Goal: Information Seeking & Learning: Learn about a topic

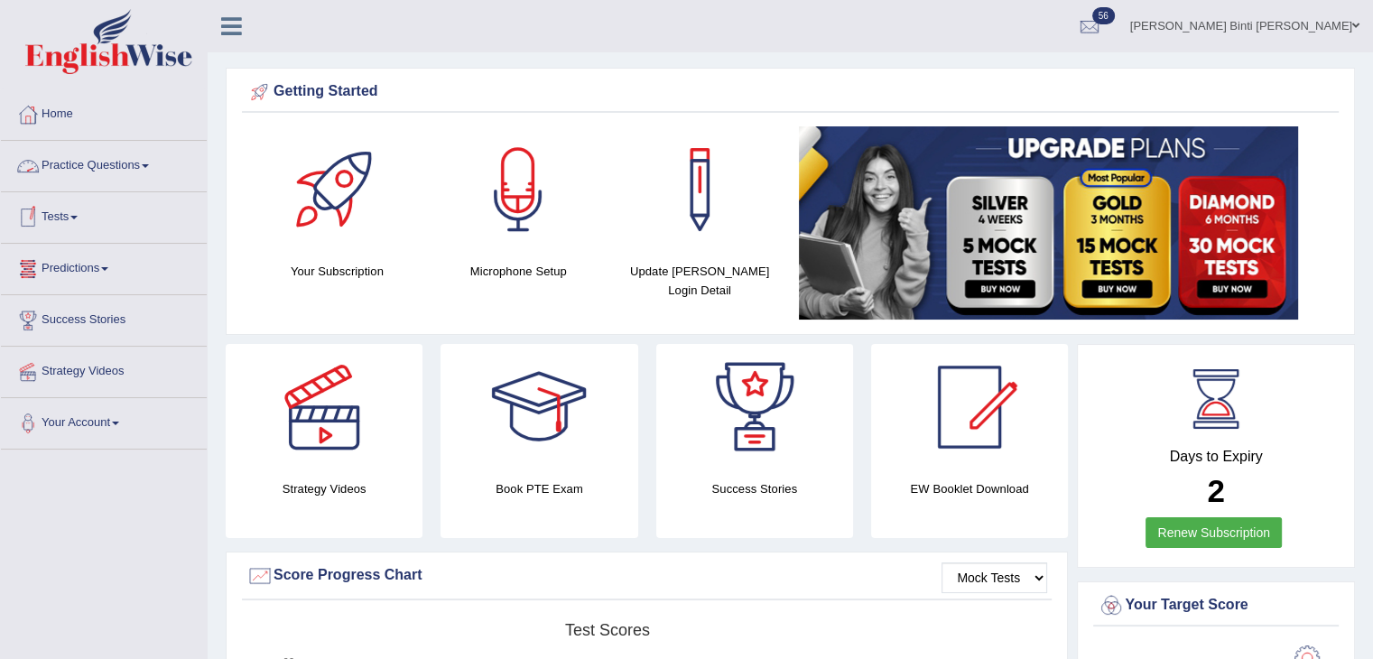
click at [83, 166] on link "Practice Questions" at bounding box center [104, 163] width 206 height 45
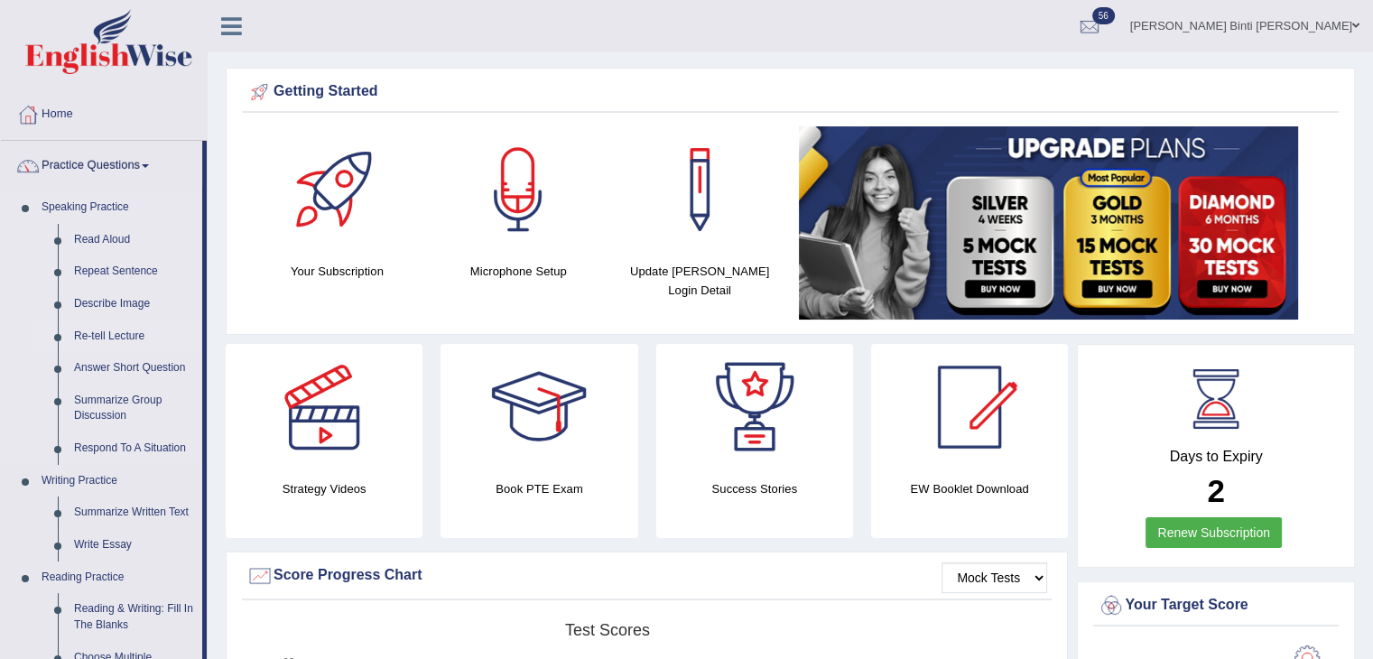
click at [121, 334] on link "Re-tell Lecture" at bounding box center [134, 336] width 136 height 32
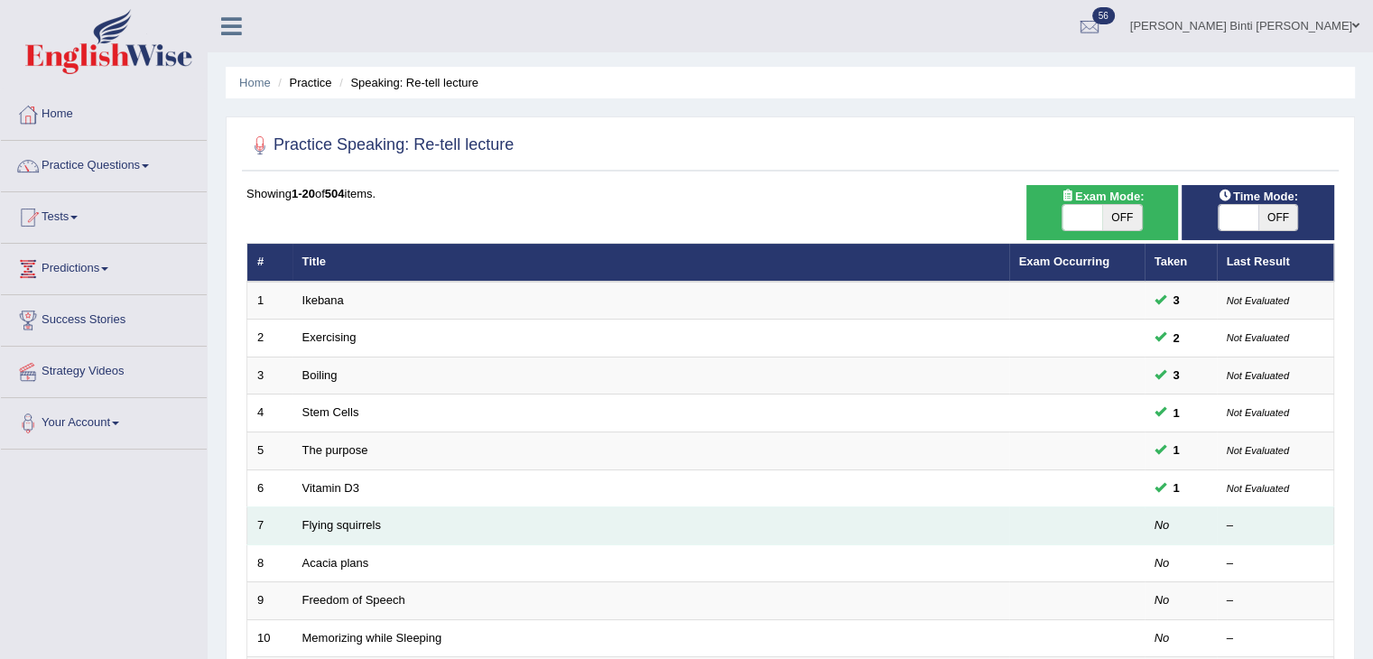
click at [300, 520] on td "Flying squirrels" at bounding box center [650, 526] width 717 height 38
click at [356, 525] on link "Flying squirrels" at bounding box center [341, 525] width 79 height 14
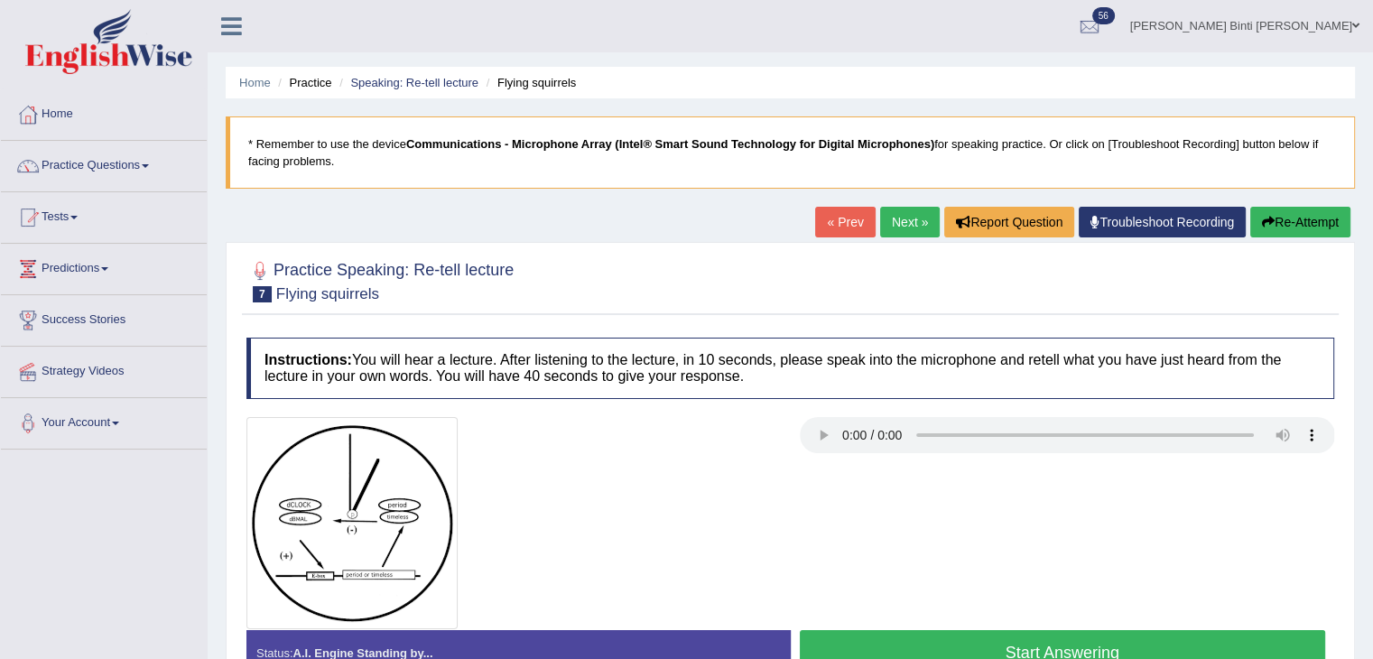
click at [926, 476] on div at bounding box center [790, 523] width 1106 height 212
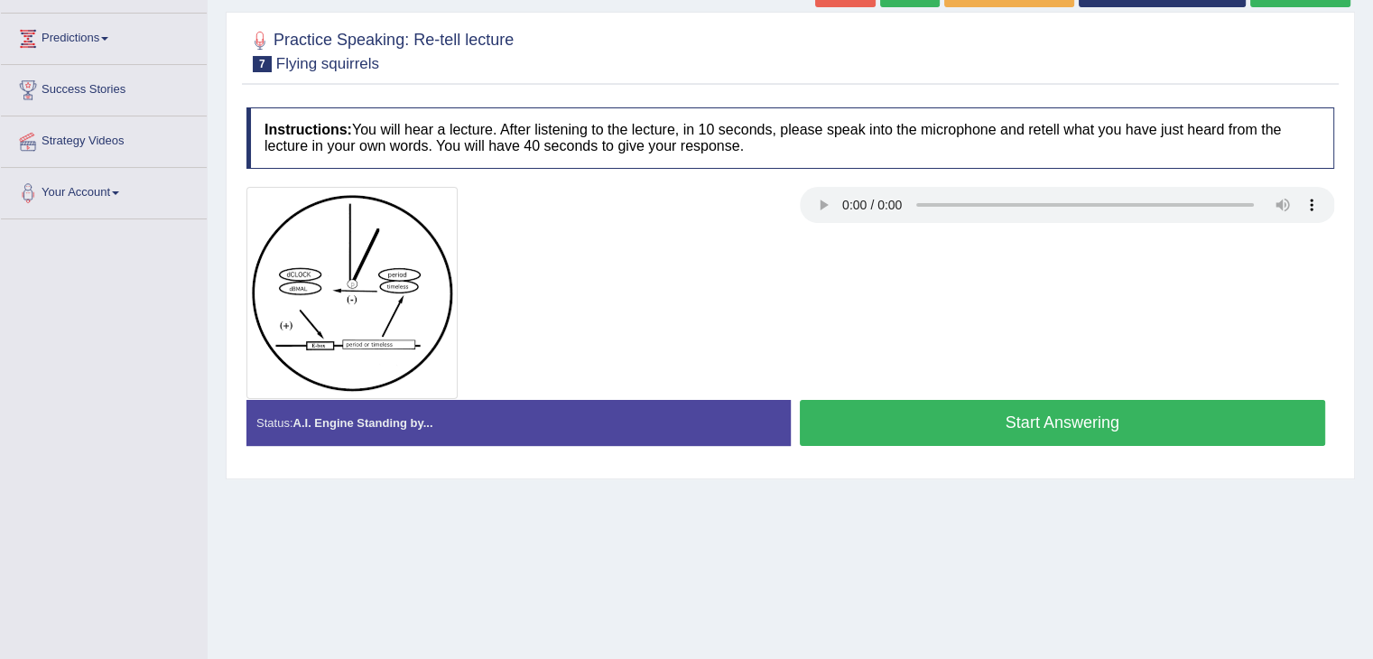
scroll to position [199, 0]
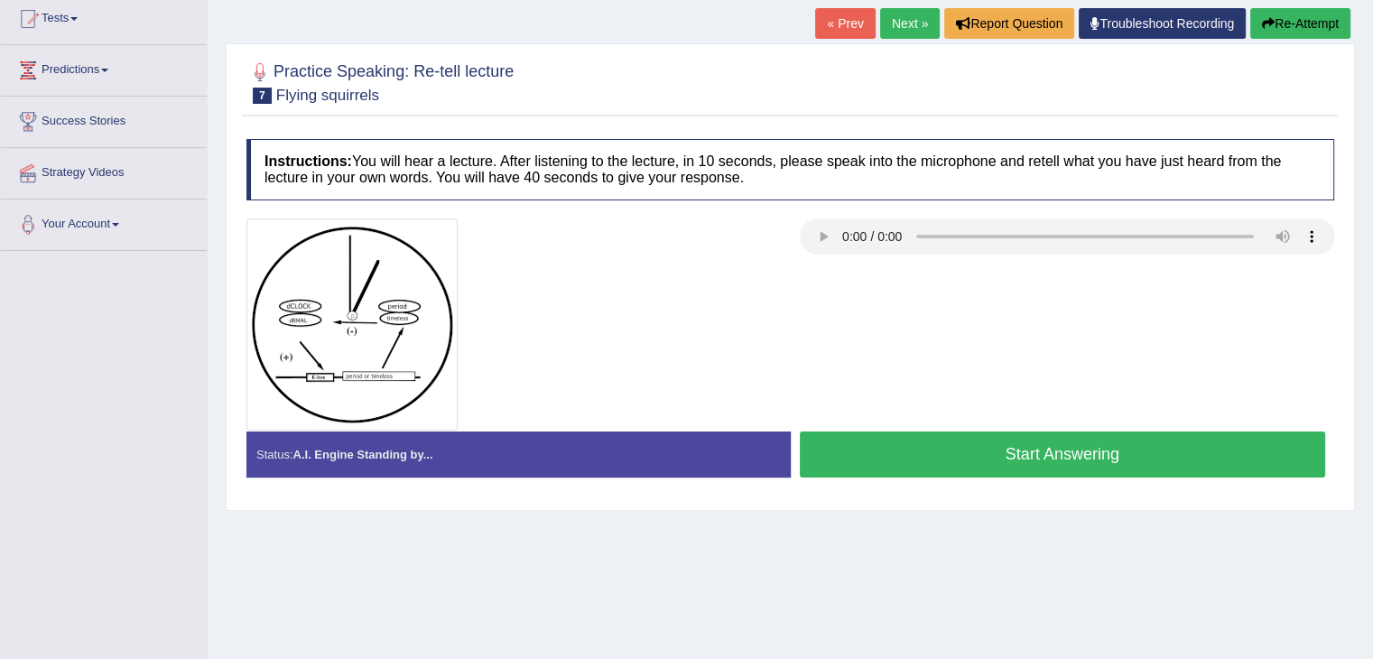
click at [1179, 455] on button "Start Answering" at bounding box center [1063, 454] width 526 height 46
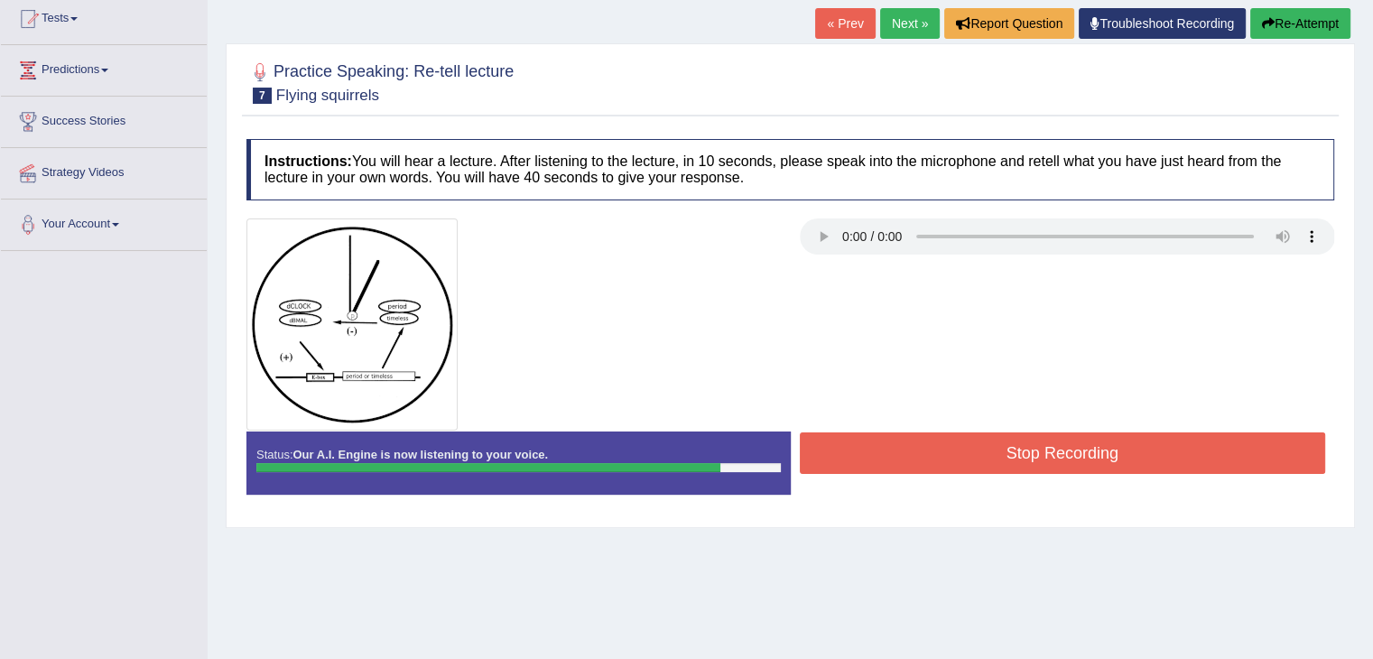
click at [1141, 440] on button "Stop Recording" at bounding box center [1063, 453] width 526 height 42
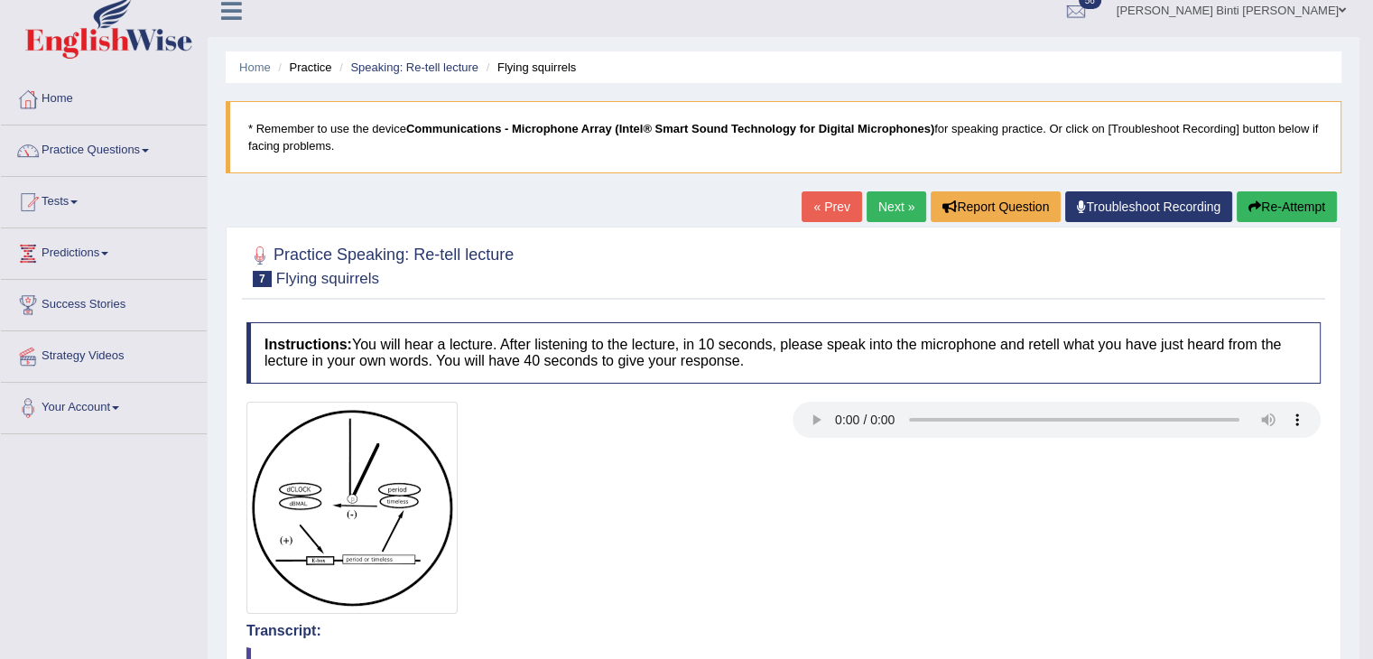
scroll to position [0, 0]
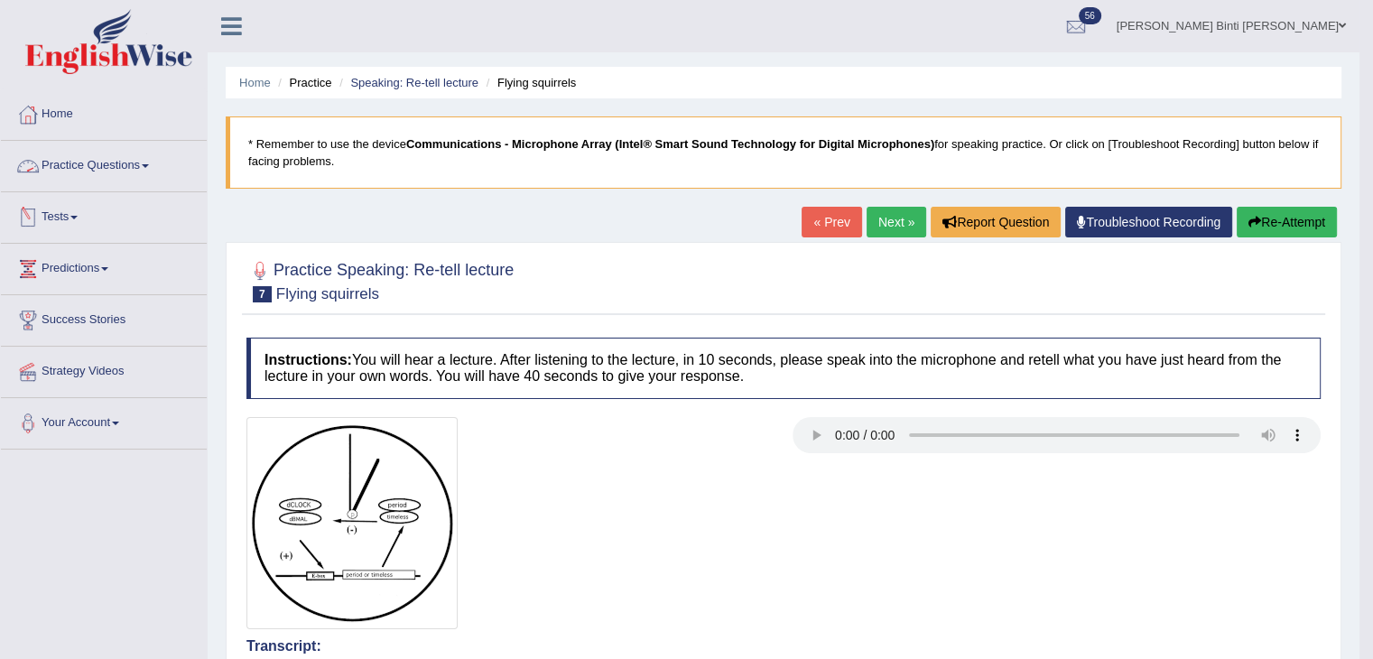
click at [95, 158] on link "Practice Questions" at bounding box center [104, 163] width 206 height 45
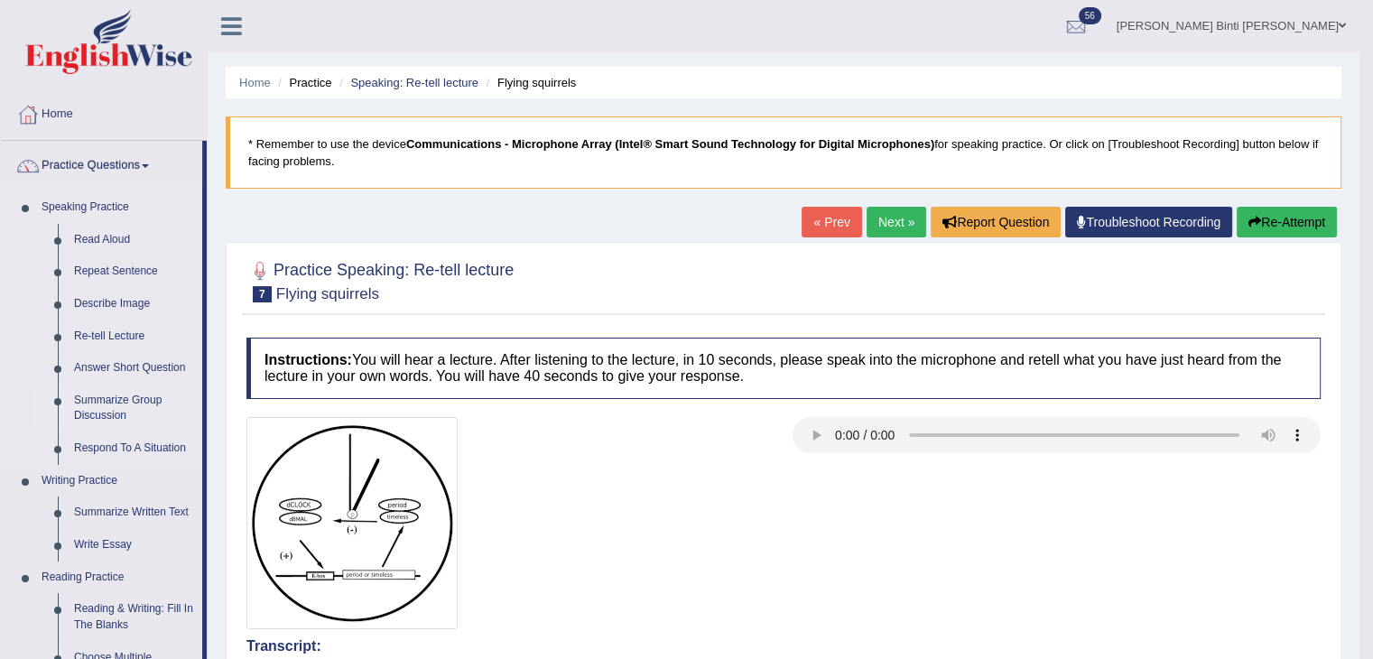
click at [117, 404] on link "Summarize Group Discussion" at bounding box center [134, 409] width 136 height 48
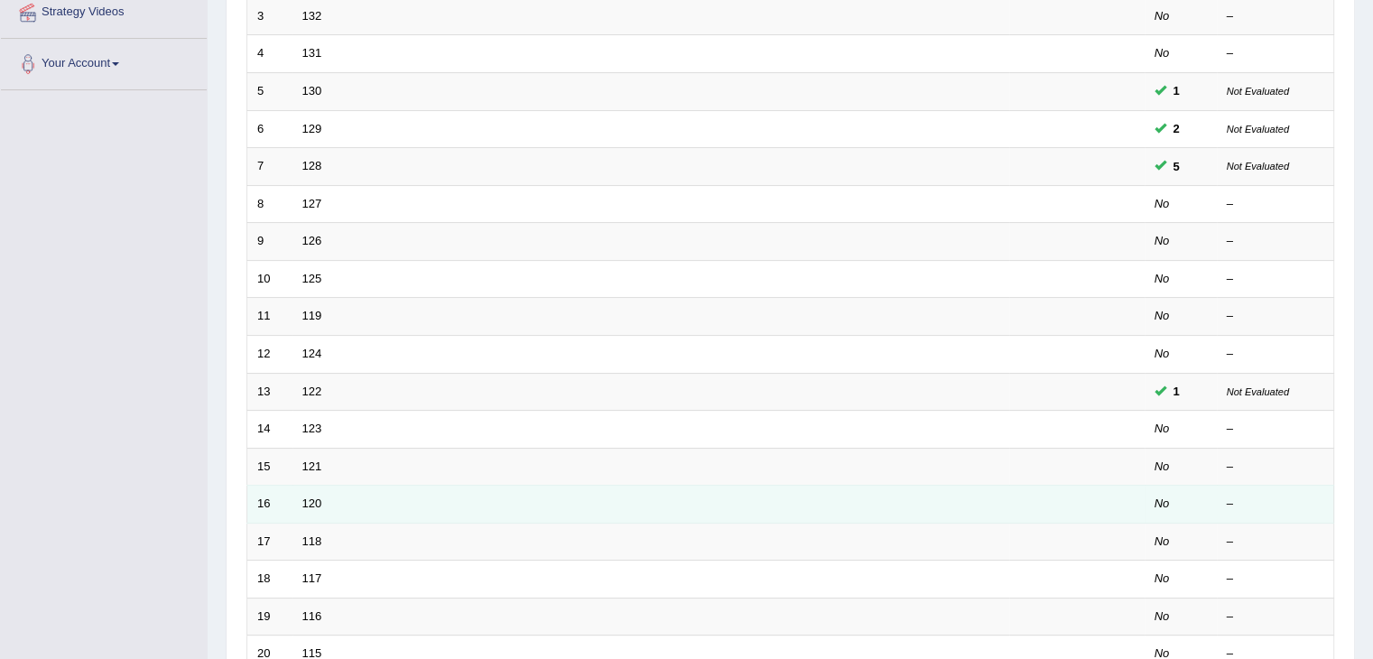
scroll to position [361, 0]
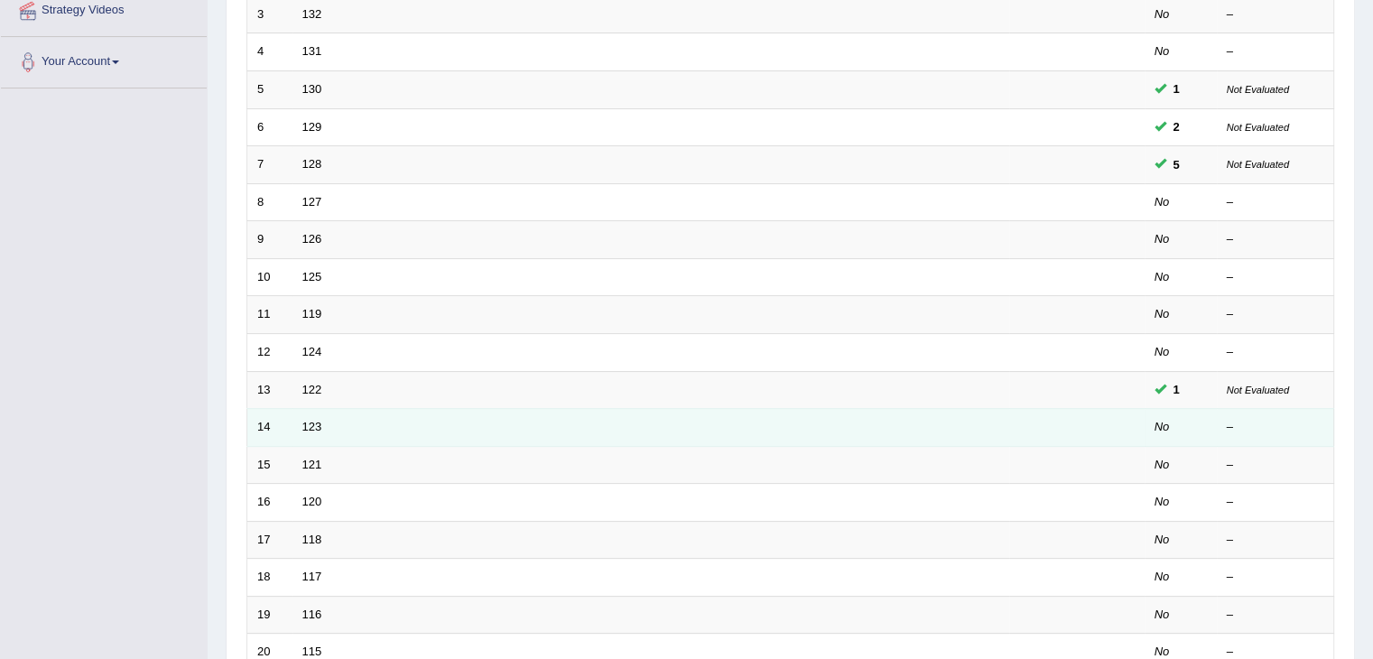
click at [321, 418] on td "123" at bounding box center [650, 428] width 717 height 38
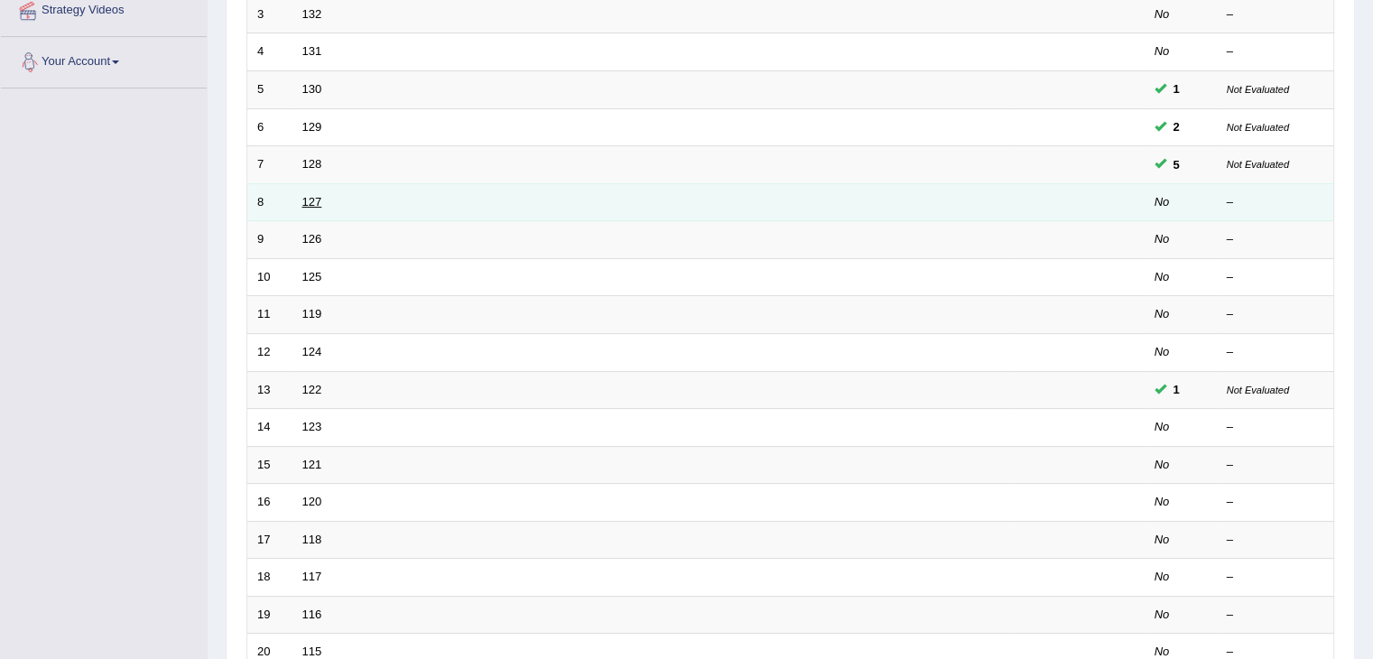
click at [316, 202] on link "127" at bounding box center [312, 202] width 20 height 14
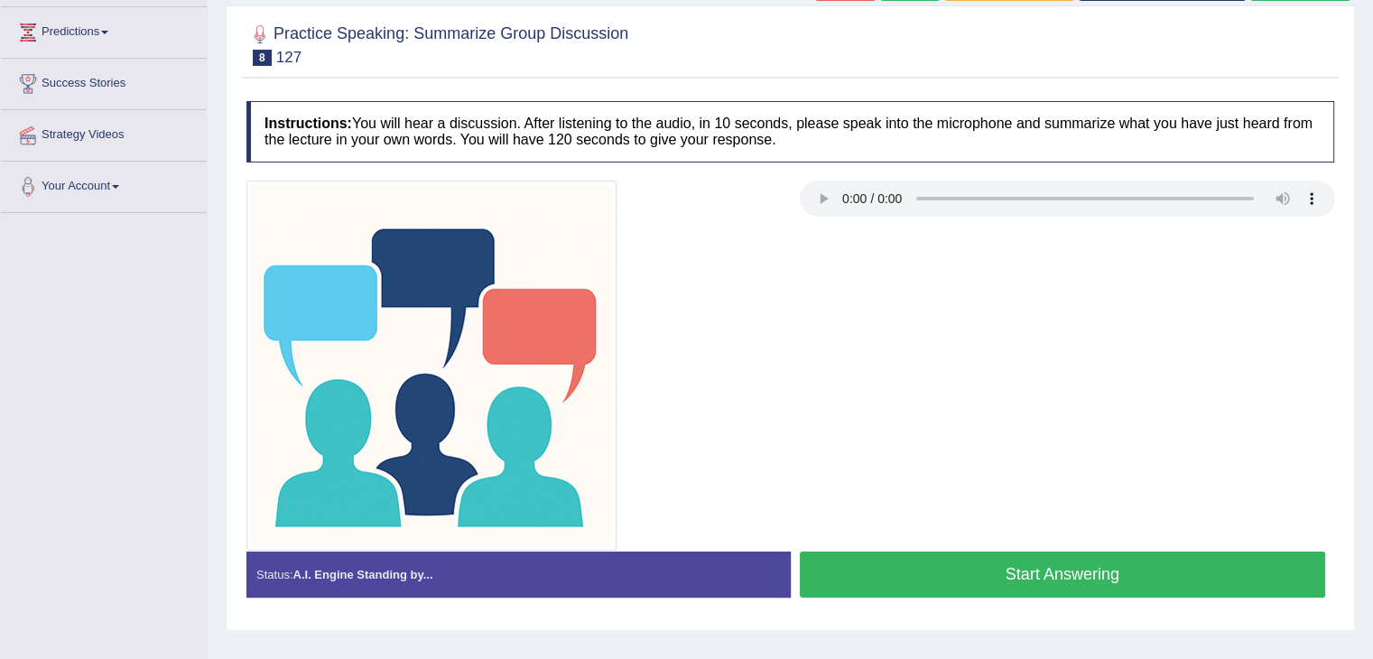
scroll to position [289, 0]
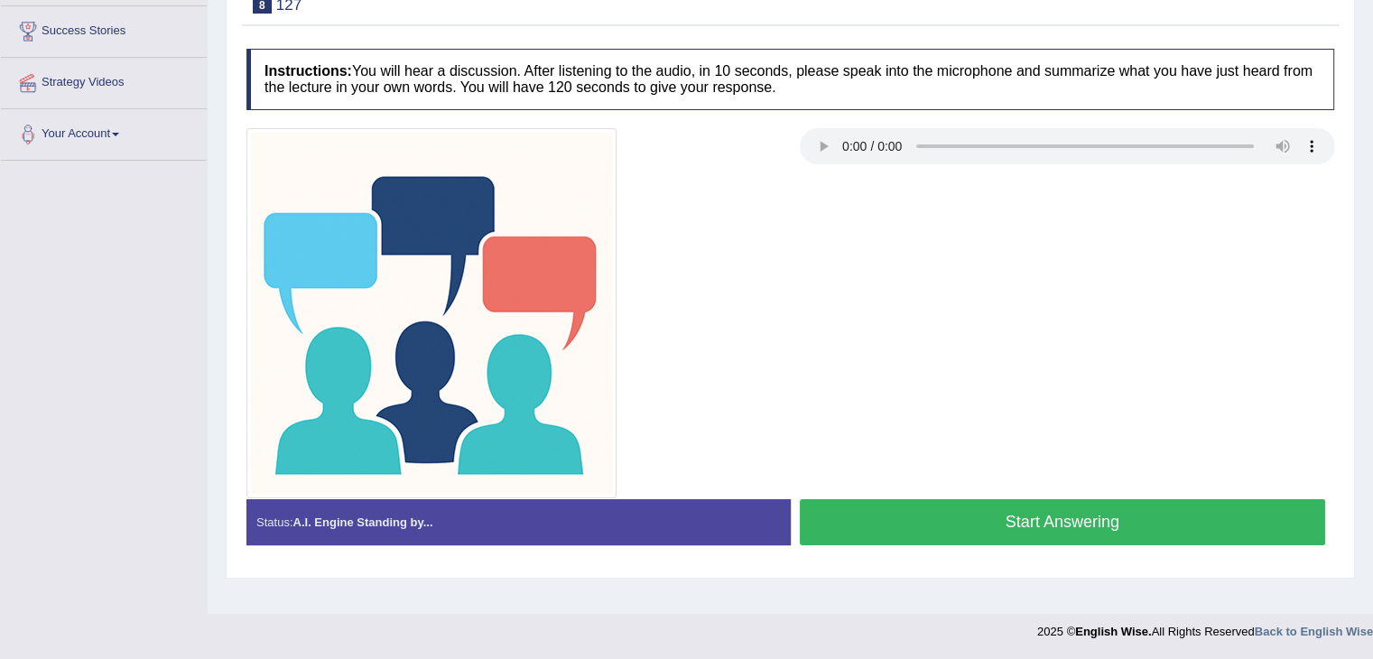
click at [1224, 517] on button "Start Answering" at bounding box center [1063, 522] width 526 height 46
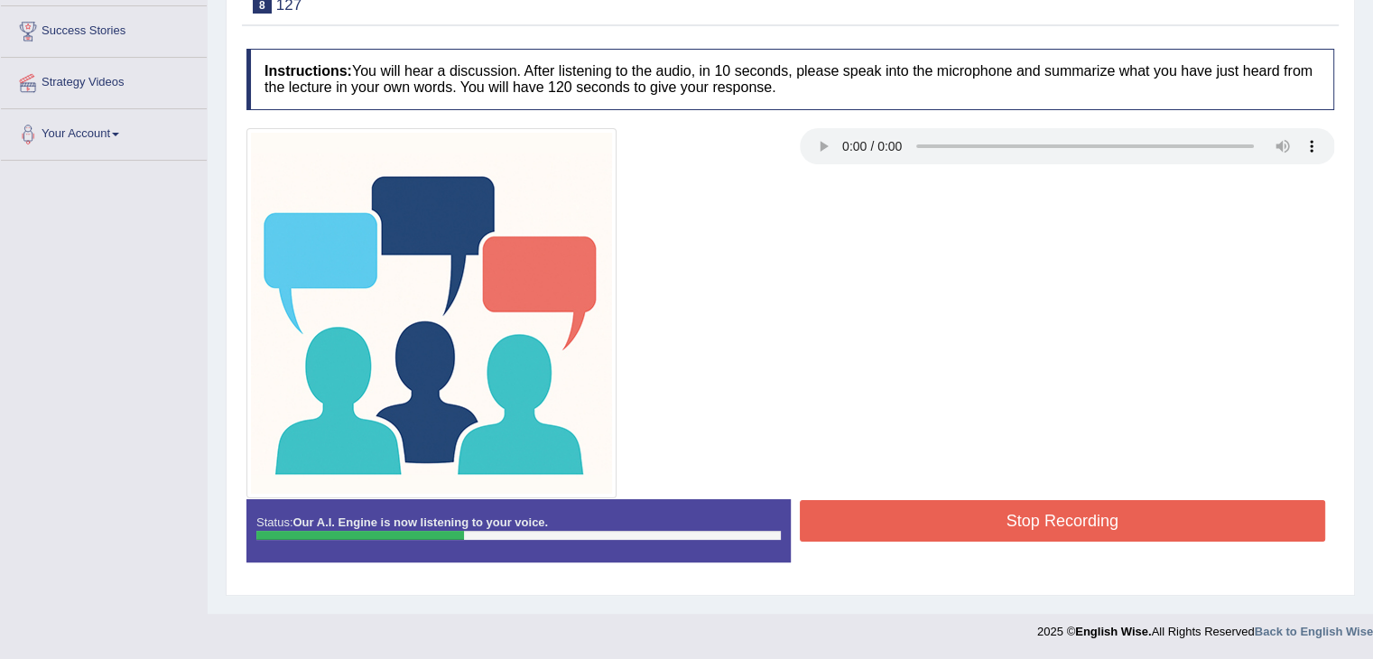
click at [1227, 512] on button "Stop Recording" at bounding box center [1063, 521] width 526 height 42
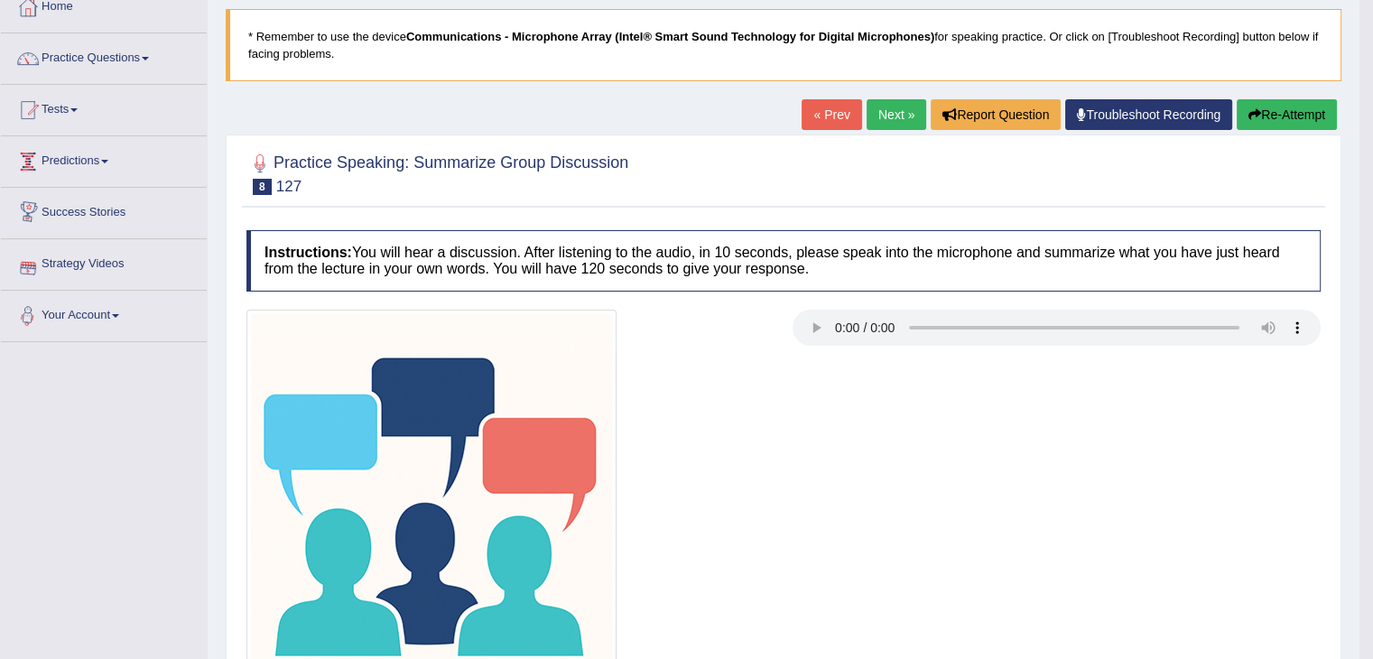
scroll to position [0, 0]
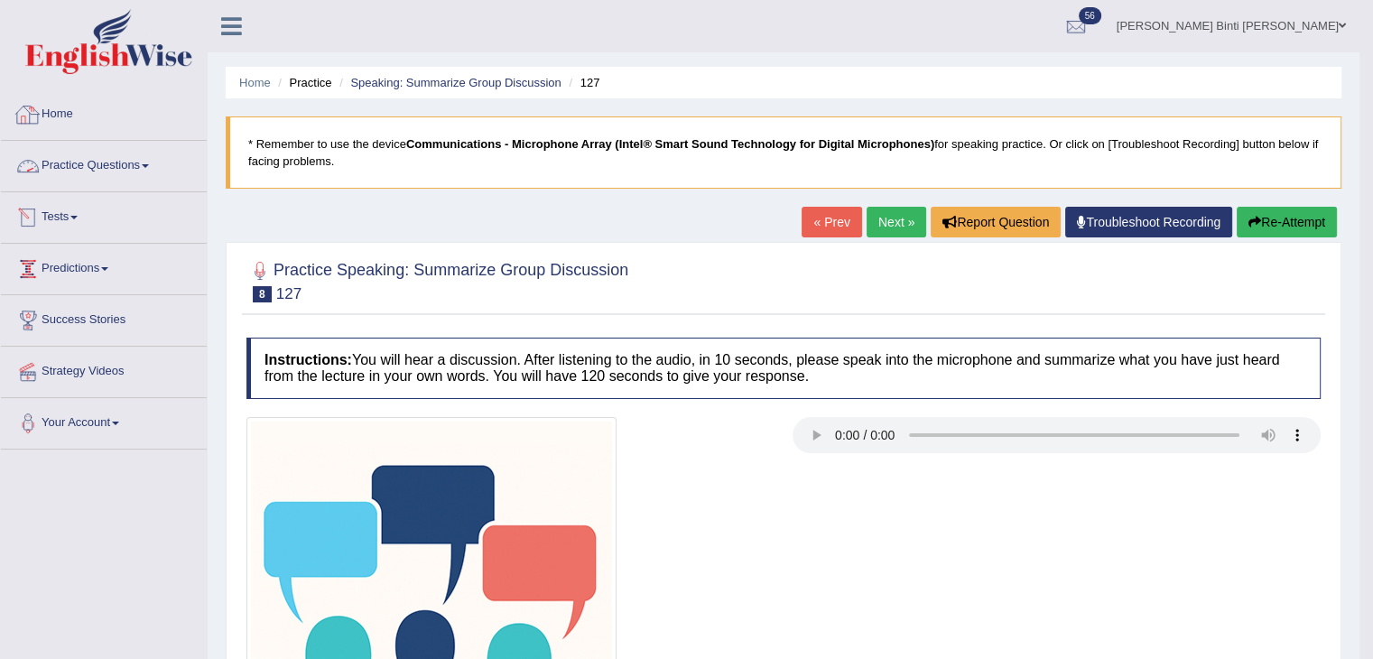
click at [93, 161] on link "Practice Questions" at bounding box center [104, 163] width 206 height 45
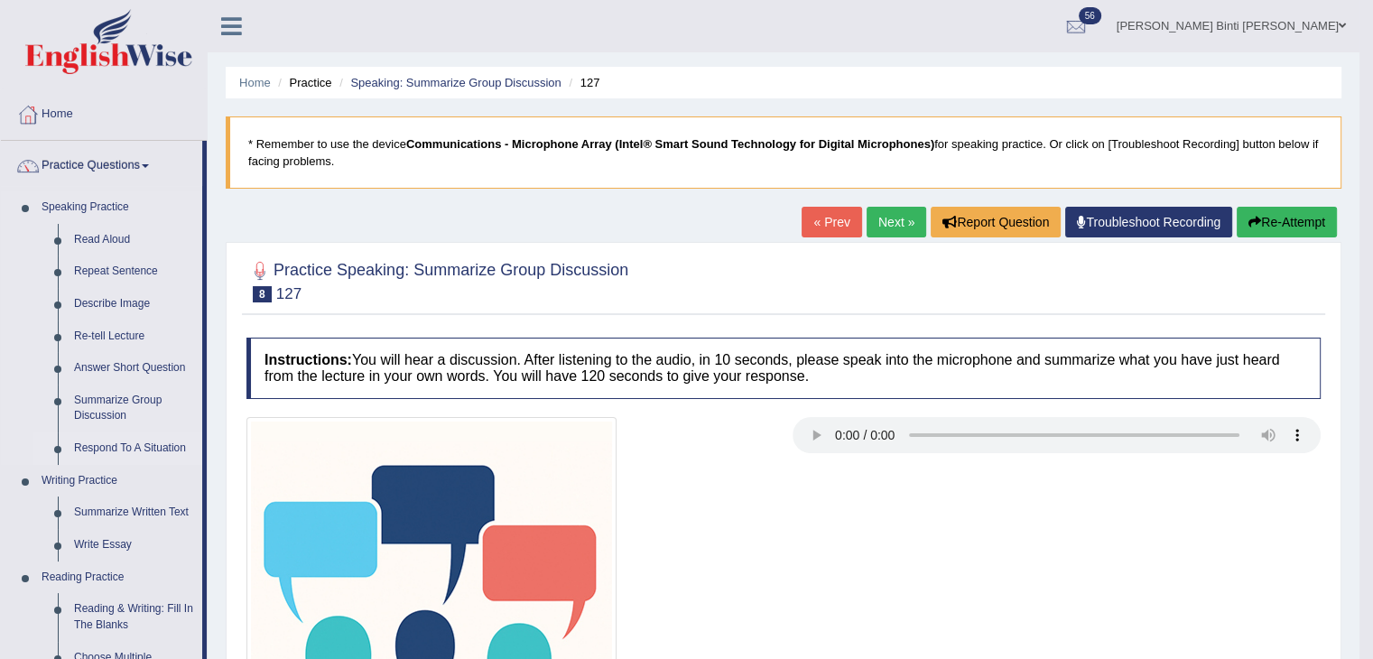
click at [123, 449] on link "Respond To A Situation" at bounding box center [134, 448] width 136 height 32
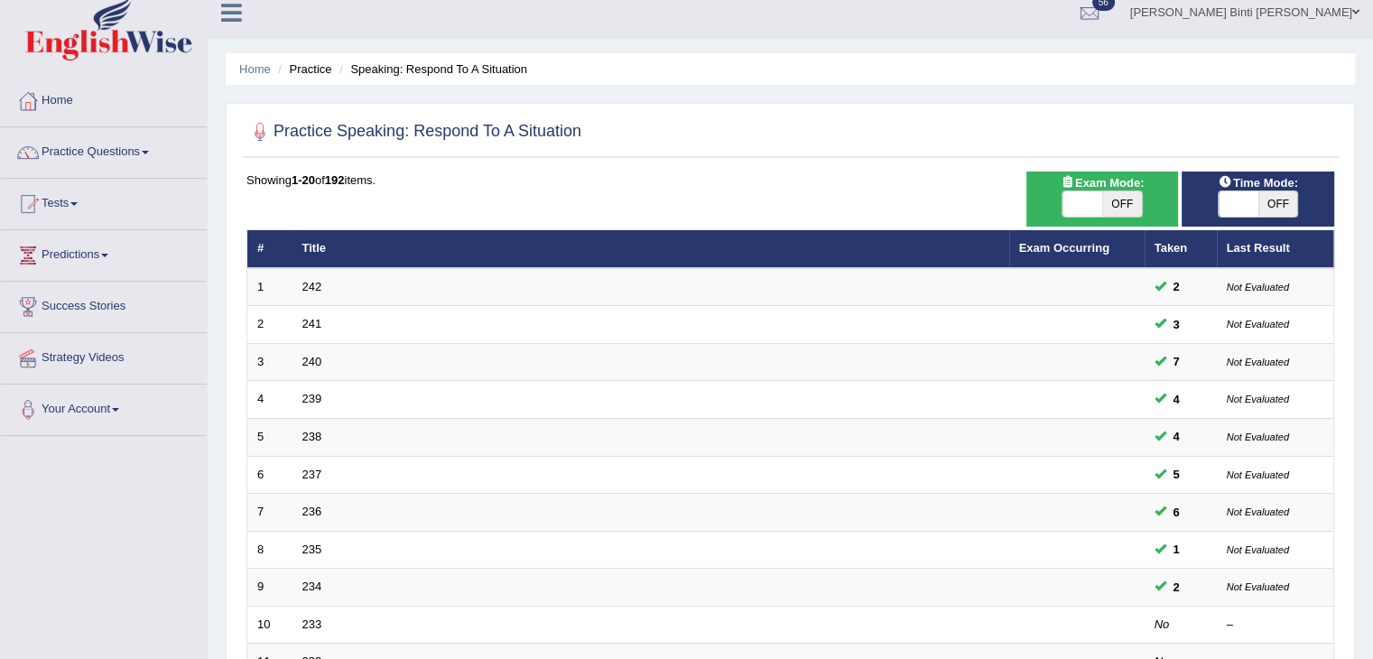
scroll to position [361, 0]
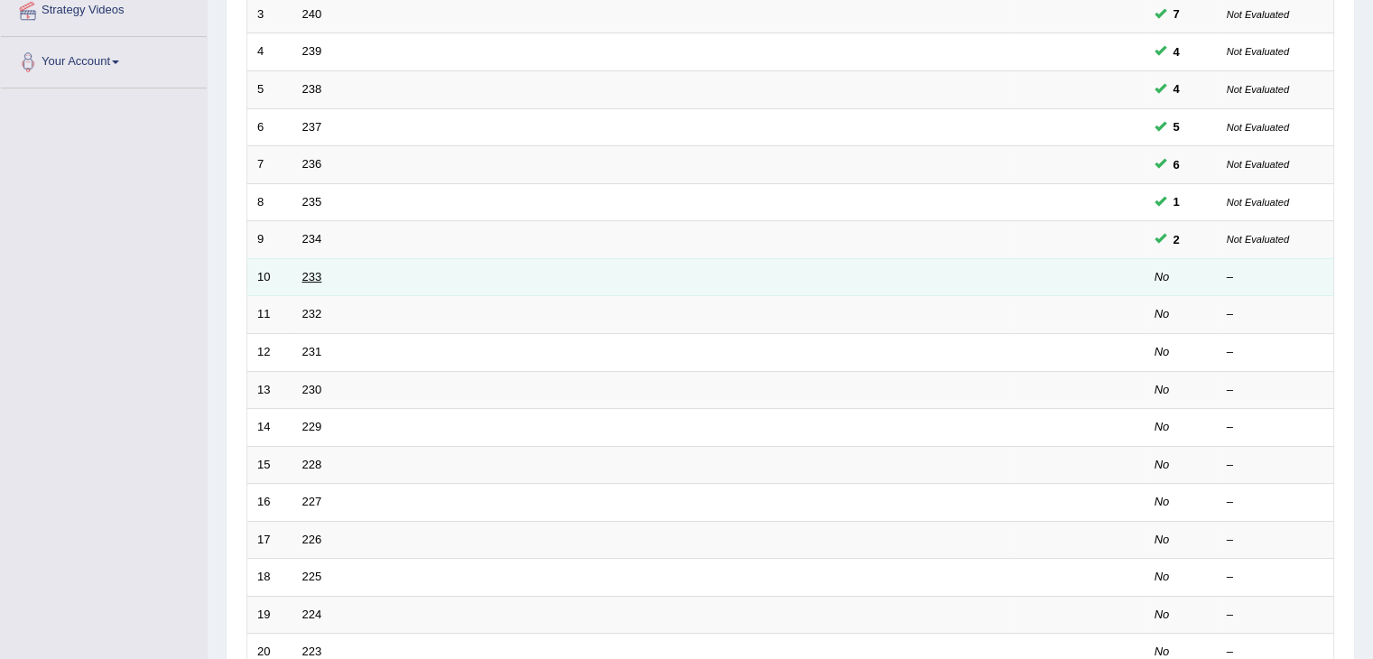
click at [312, 272] on link "233" at bounding box center [312, 277] width 20 height 14
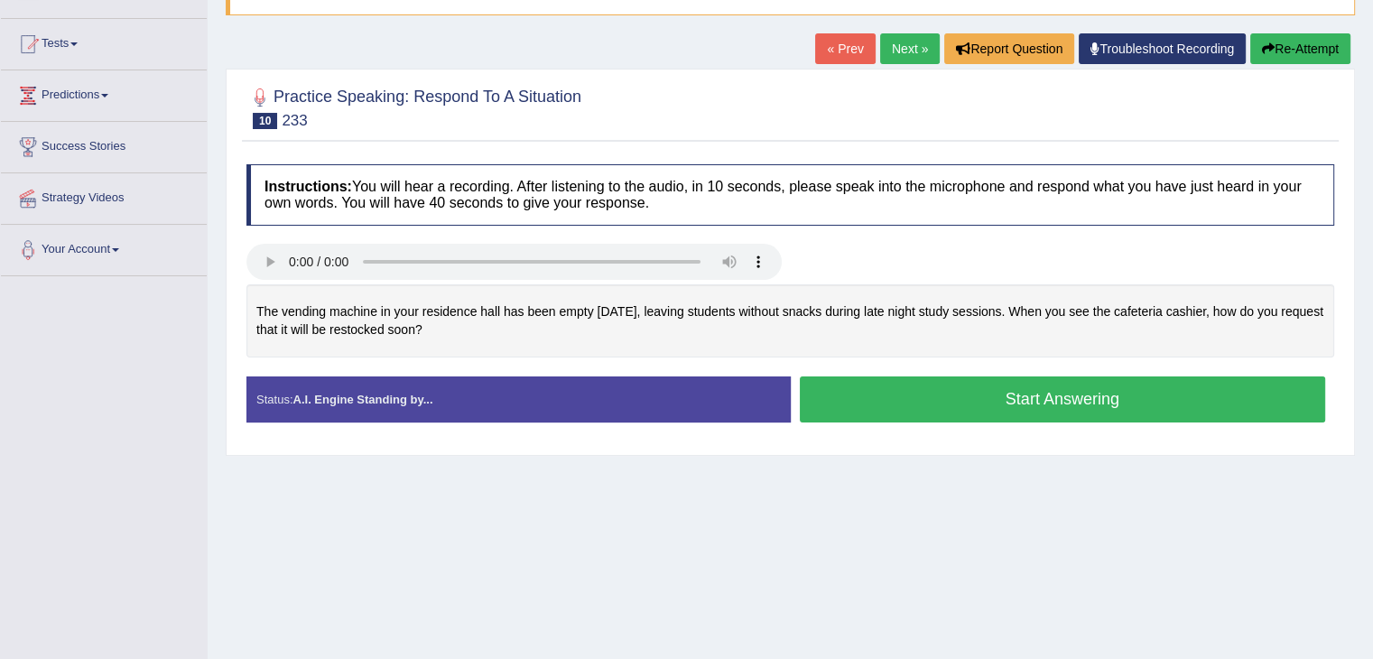
scroll to position [181, 0]
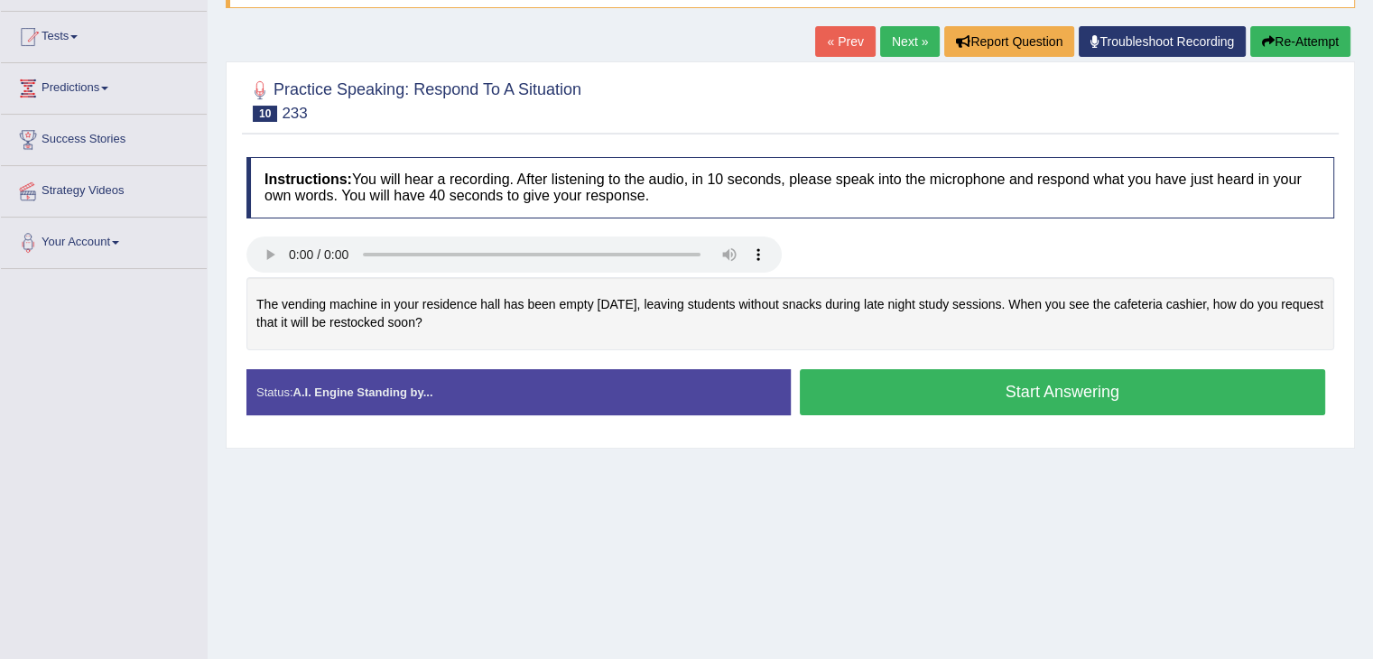
click at [1215, 388] on button "Start Answering" at bounding box center [1063, 392] width 526 height 46
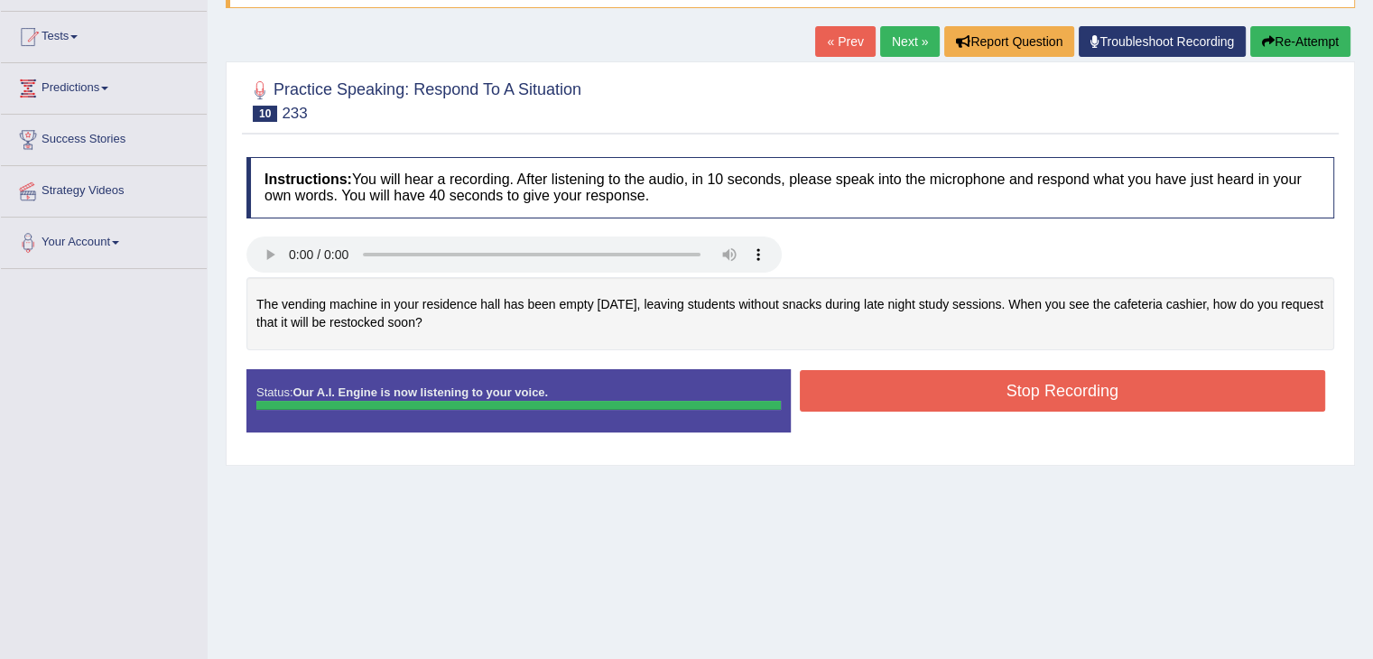
click at [1137, 384] on button "Stop Recording" at bounding box center [1063, 391] width 526 height 42
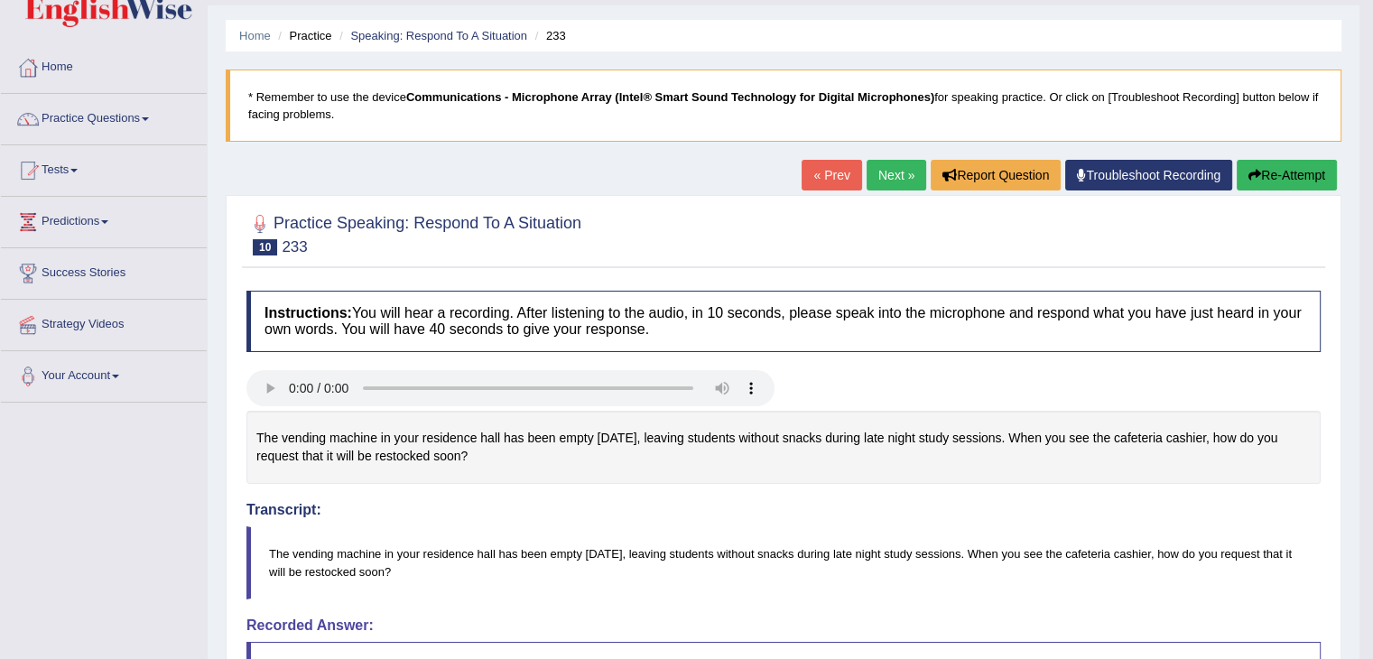
scroll to position [0, 0]
